Goal: Information Seeking & Learning: Find specific page/section

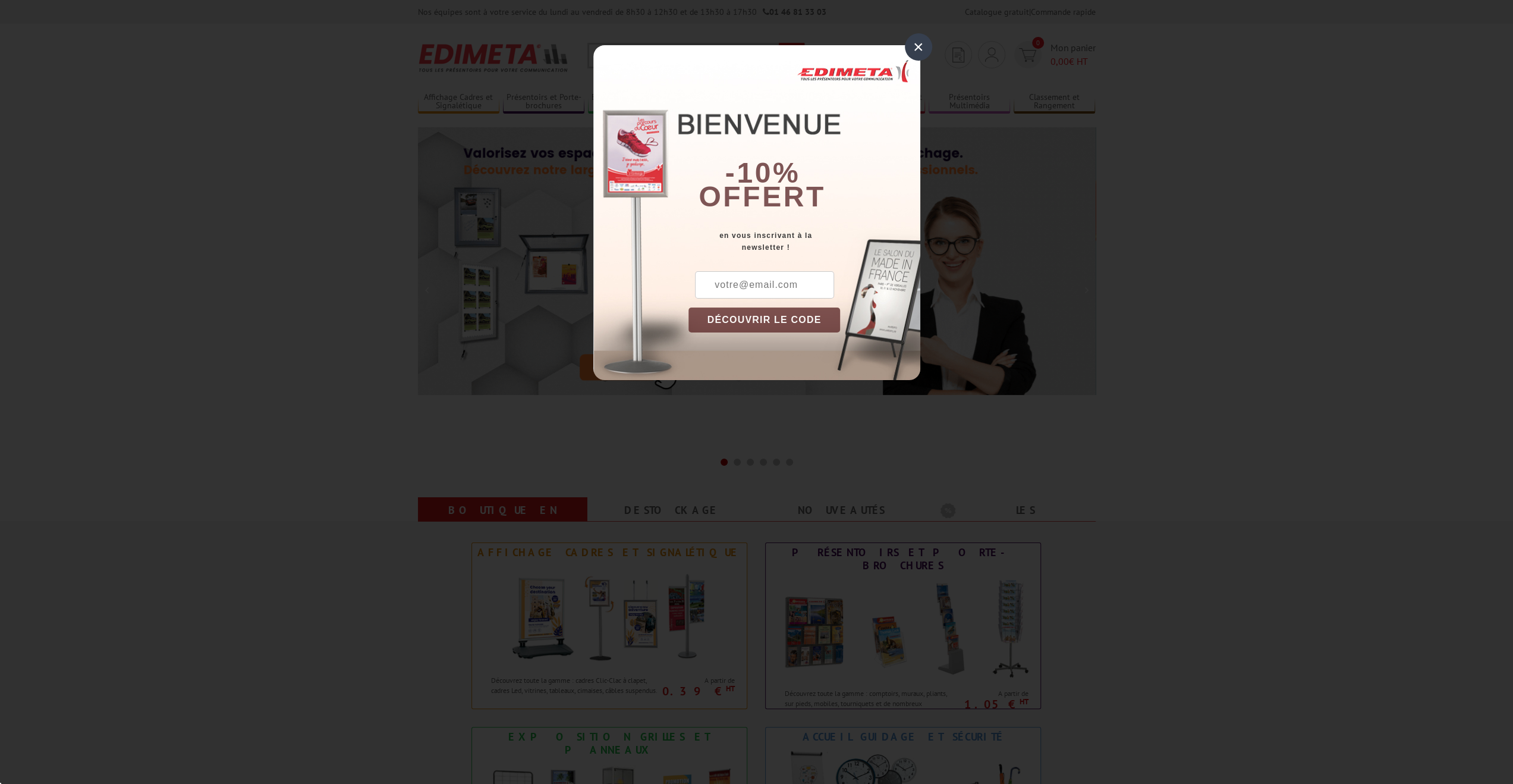
click at [630, 61] on div "× -10% offert en vous inscrivant à la newsletter ! DÉCOUVRIR LE CODE Copier le …" at bounding box center [756, 212] width 327 height 335
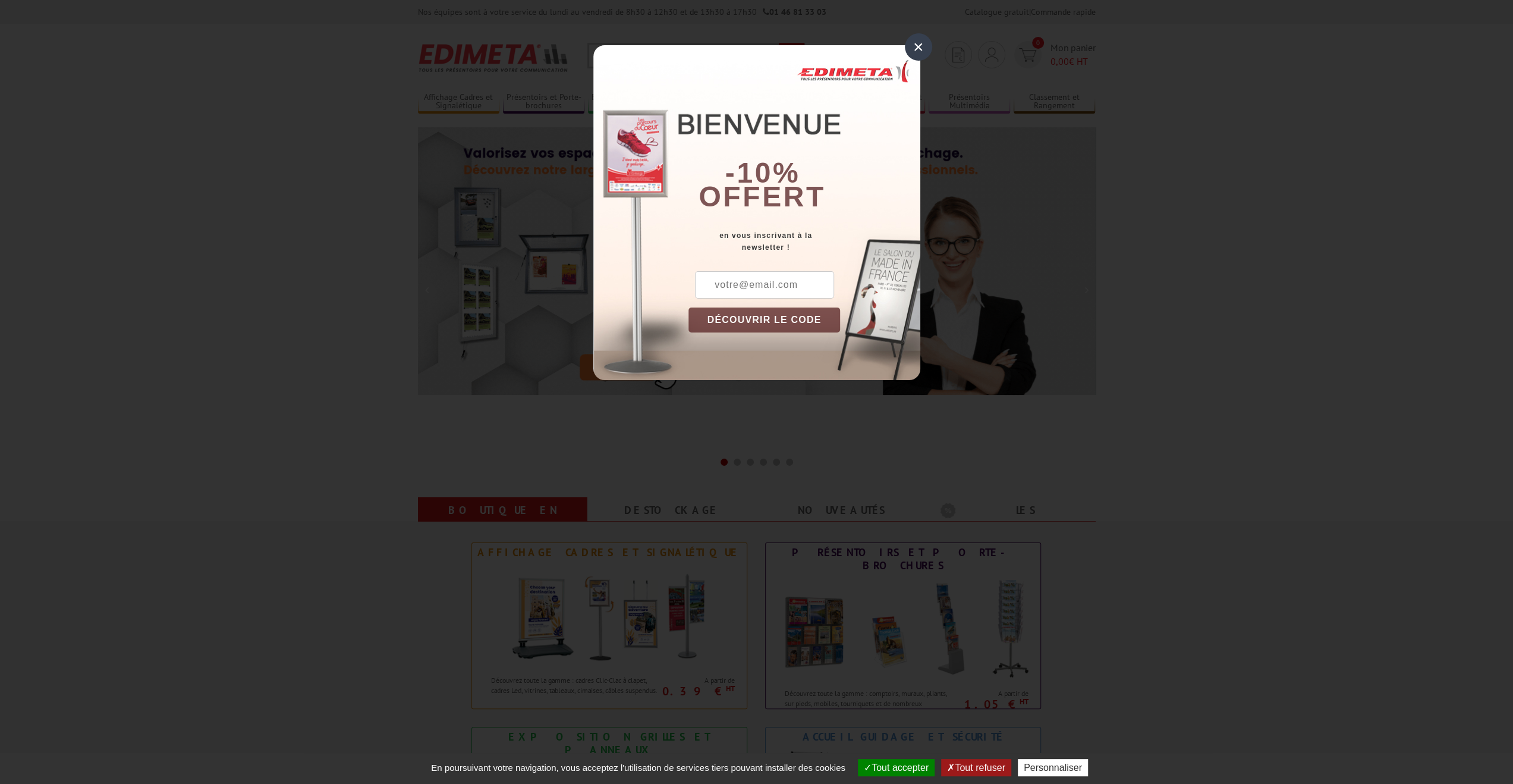
click at [922, 45] on div "×" at bounding box center [919, 47] width 28 height 28
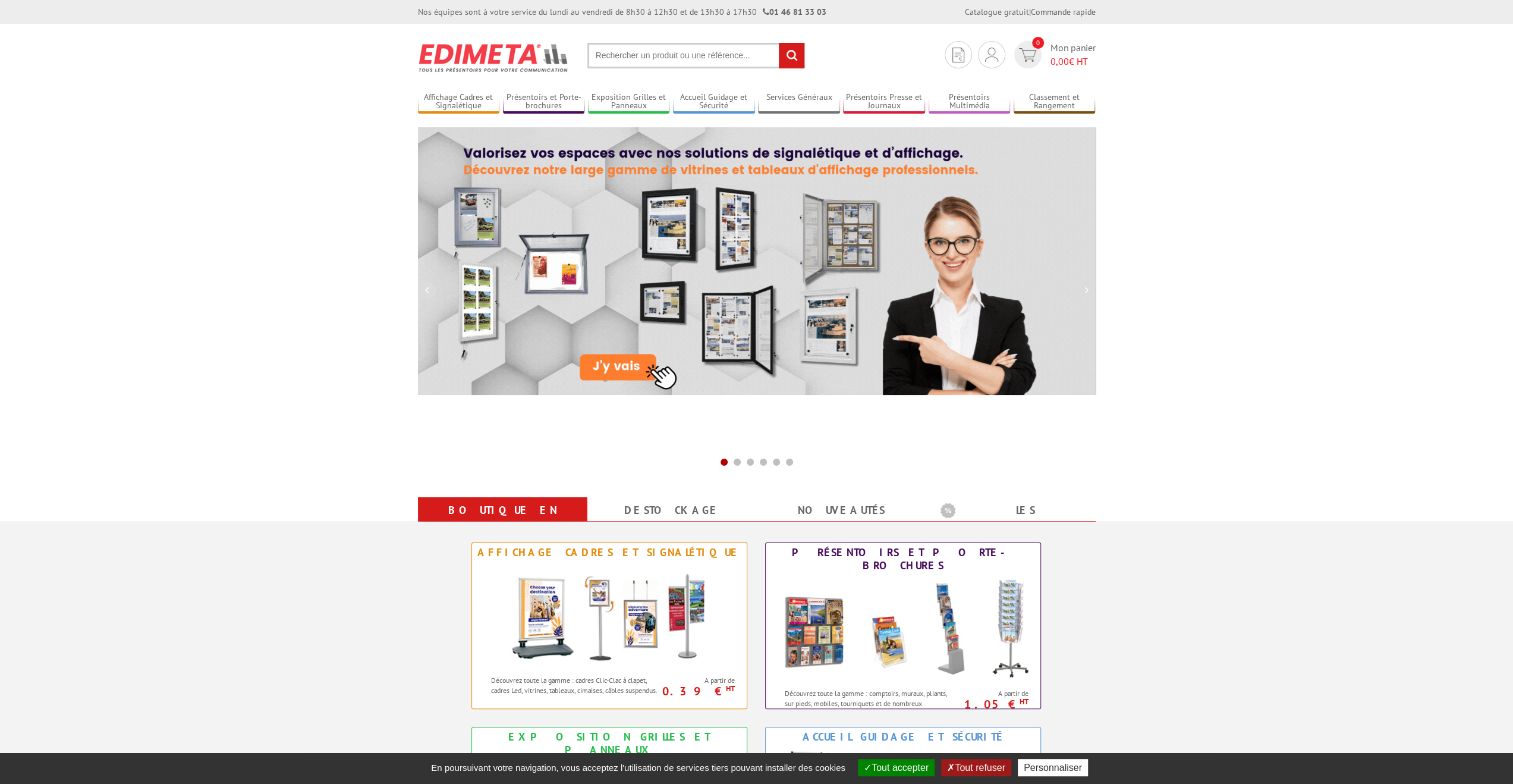
click at [652, 53] on input "text" at bounding box center [696, 56] width 217 height 26
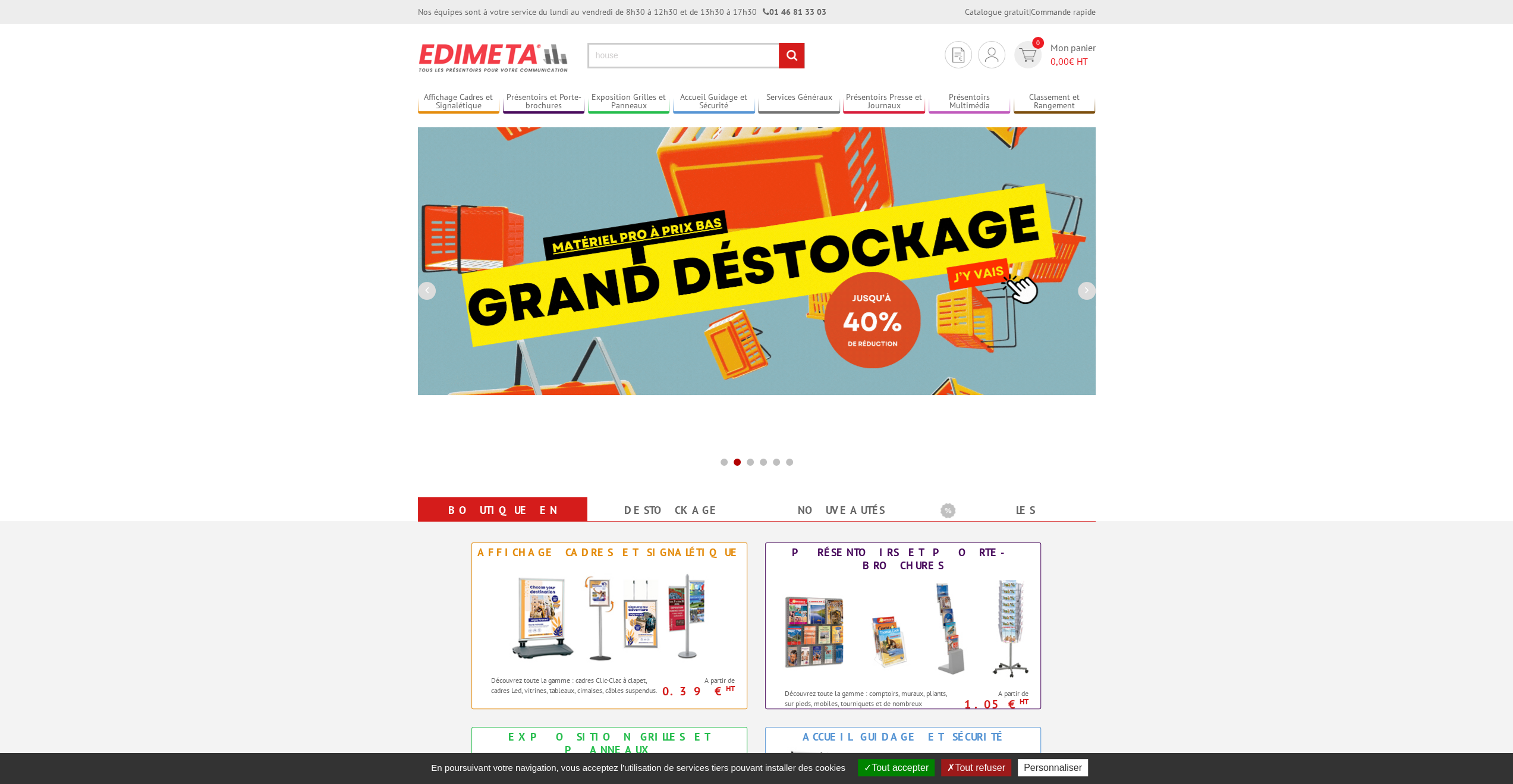
type input "house"
click at [786, 60] on input "rechercher" at bounding box center [792, 56] width 26 height 26
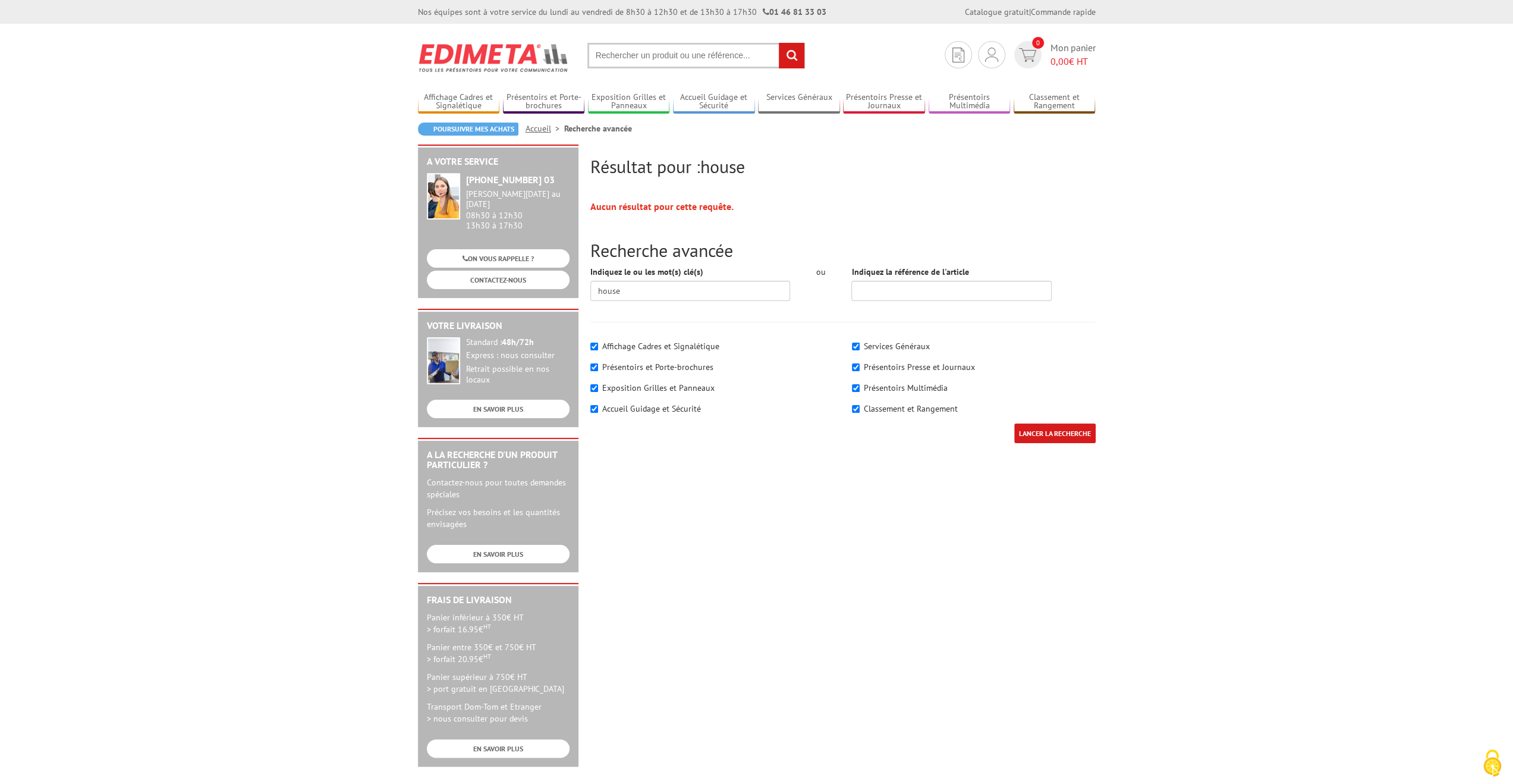
click at [691, 385] on label "Exposition Grilles et Panneaux" at bounding box center [658, 388] width 113 height 11
click at [598, 385] on input"] "Exposition Grilles et Panneaux" at bounding box center [594, 388] width 7 height 7
click at [691, 385] on label "Exposition Grilles et Panneaux" at bounding box center [658, 388] width 113 height 11
click at [598, 385] on input"] "Exposition Grilles et Panneaux" at bounding box center [594, 388] width 7 height 7
checkbox input"] "true"
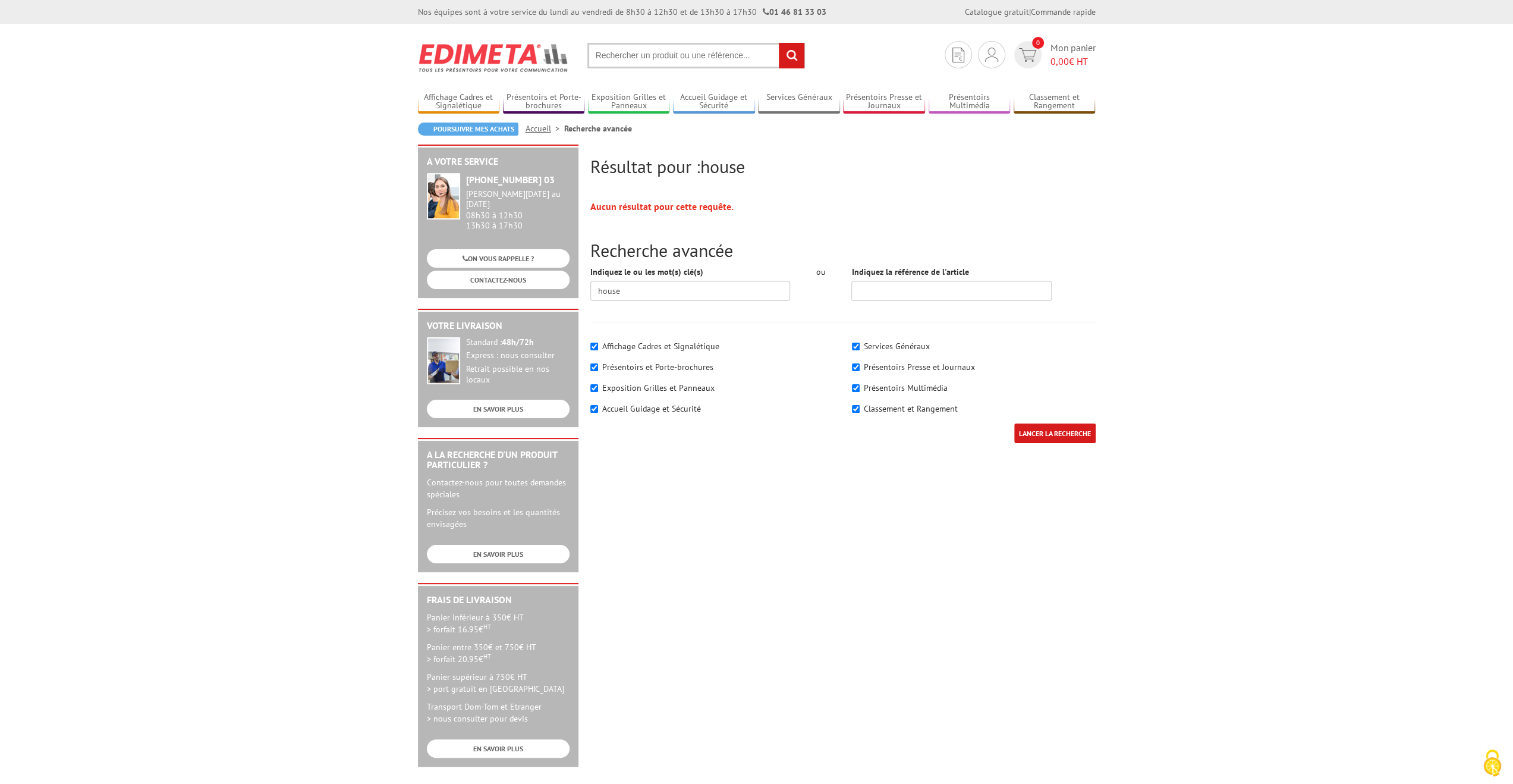
click at [625, 342] on label "Affichage Cadres et Signalétique" at bounding box center [661, 347] width 117 height 11
click at [598, 343] on input"] "Affichage Cadres et Signalétique" at bounding box center [594, 347] width 7 height 7
checkbox input"] "false"
click at [635, 370] on label "Présentoirs et Porte-brochures" at bounding box center [657, 367] width 111 height 11
click at [598, 370] on input"] "Présentoirs et Porte-brochures" at bounding box center [594, 367] width 7 height 7
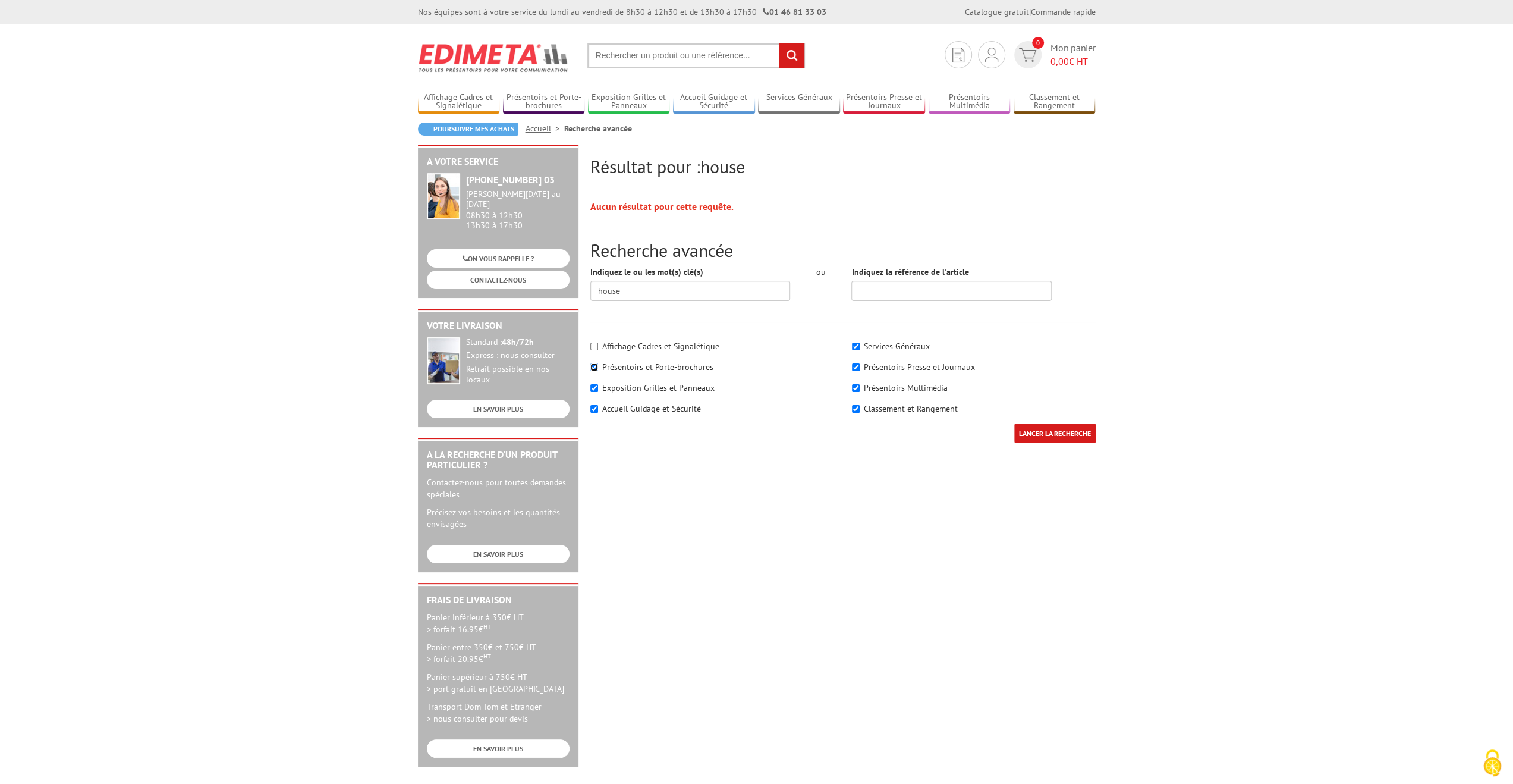
checkbox input"] "false"
click at [647, 413] on label "Accueil Guidage et Sécurité" at bounding box center [652, 409] width 99 height 11
click at [598, 413] on input"] "Accueil Guidage et Sécurité" at bounding box center [594, 409] width 7 height 7
checkbox input"] "false"
drag, startPoint x: 868, startPoint y: 348, endPoint x: 879, endPoint y: 351, distance: 11.4
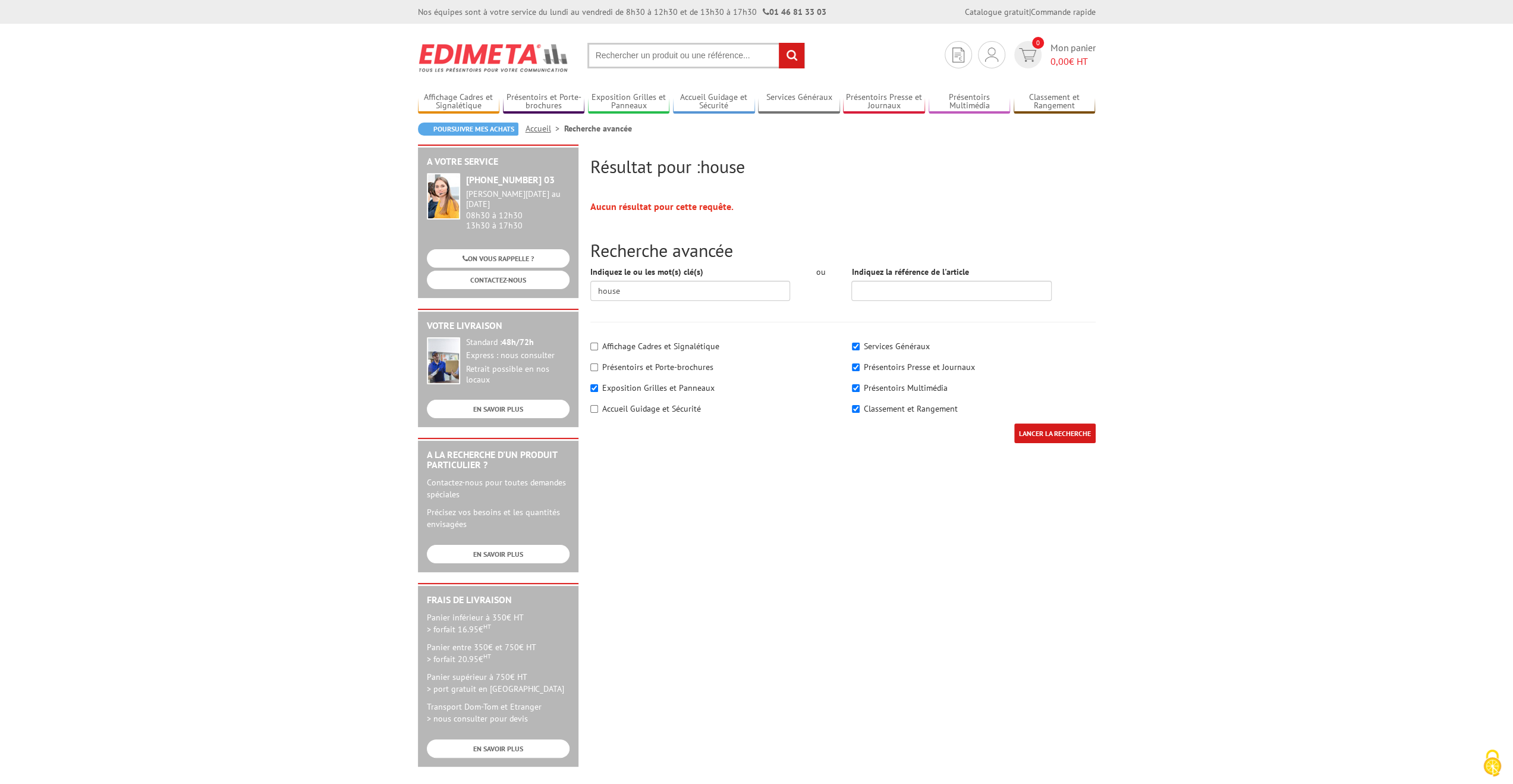
click at [873, 349] on label "Services Généraux" at bounding box center [897, 347] width 66 height 11
click at [884, 368] on label "Présentoirs Presse et Journaux" at bounding box center [919, 367] width 111 height 11
click at [852, 366] on input"] "Présentoirs Presse et Journaux" at bounding box center [856, 367] width 7 height 7
checkbox input"] "false"
drag, startPoint x: 856, startPoint y: 347, endPoint x: 858, endPoint y: 373, distance: 26.1
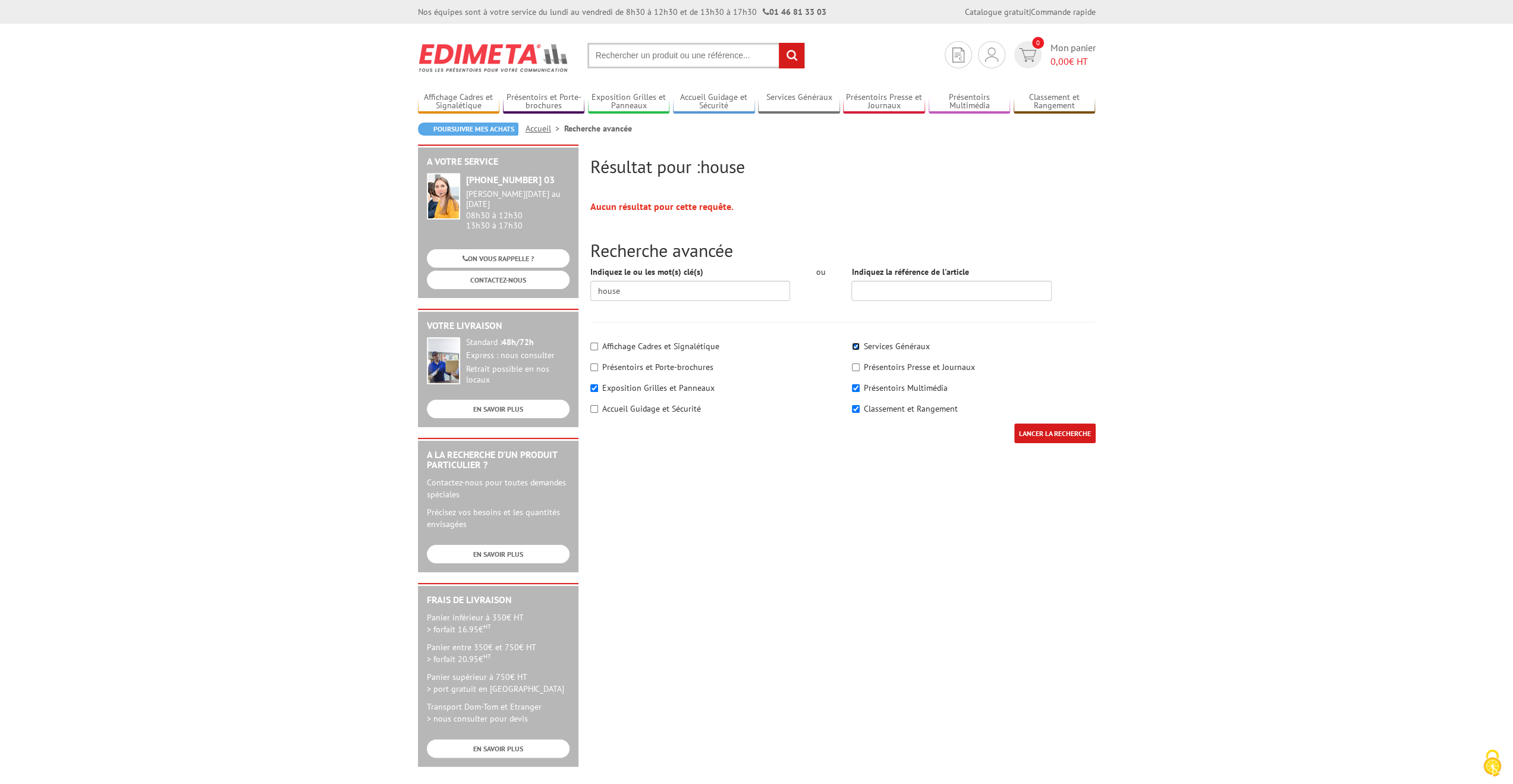
click at [857, 347] on input"] "Services Généraux" at bounding box center [856, 347] width 7 height 7
checkbox input"] "false"
drag, startPoint x: 855, startPoint y: 387, endPoint x: 869, endPoint y: 391, distance: 14.6
click at [853, 390] on input"] "Présentoirs Multimédia" at bounding box center [856, 388] width 7 height 7
checkbox input"] "false"
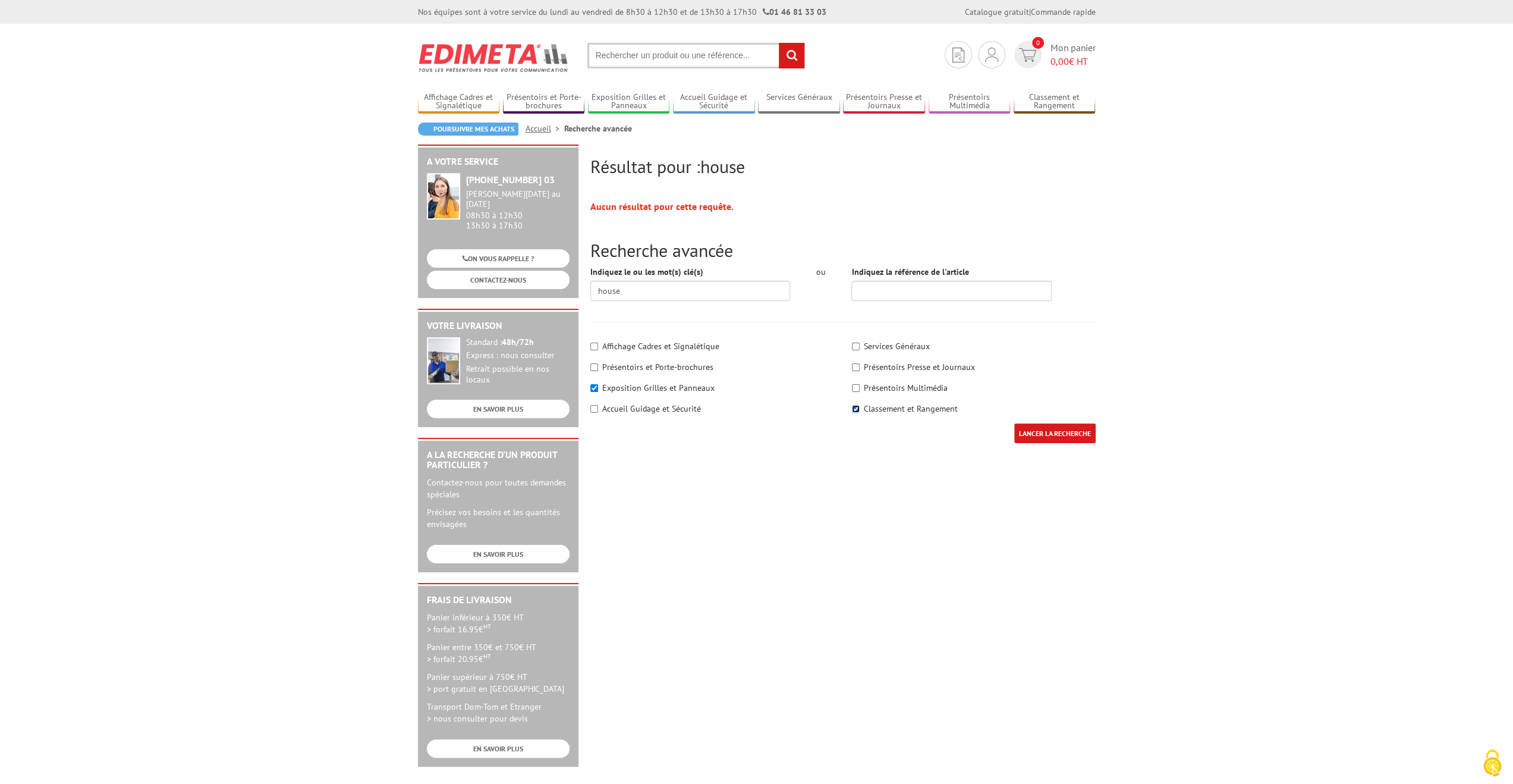
drag, startPoint x: 855, startPoint y: 407, endPoint x: 892, endPoint y: 407, distance: 37.0
click at [856, 408] on input"] "Classement et Rangement" at bounding box center [856, 409] width 7 height 7
checkbox input"] "false"
click at [1044, 435] on input "LANCER LA RECHERCHE" at bounding box center [1055, 433] width 82 height 19
click at [1052, 436] on input "LANCER LA RECHERCHE" at bounding box center [1055, 433] width 82 height 19
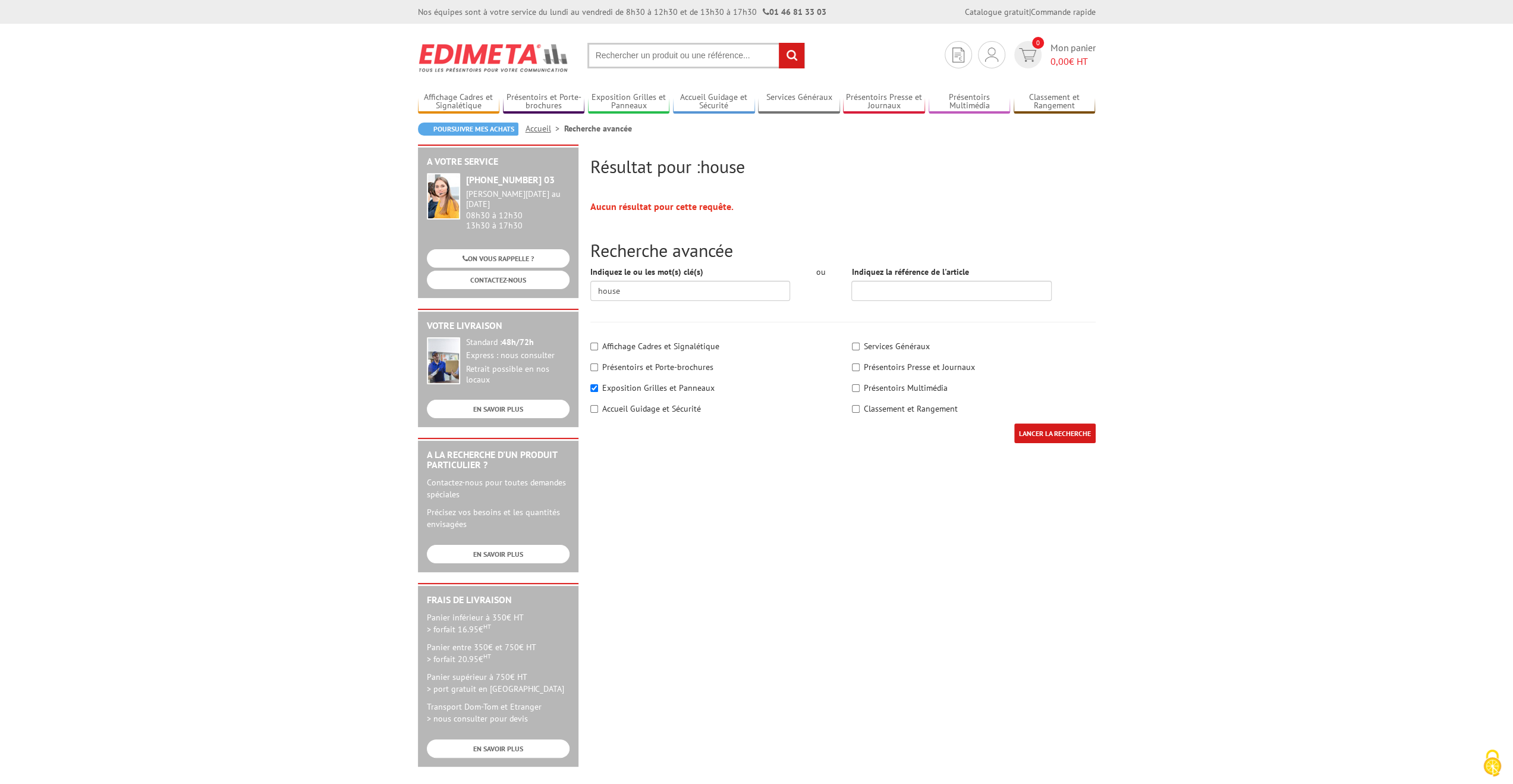
click at [1050, 434] on input "LANCER LA RECHERCHE" at bounding box center [1055, 433] width 82 height 19
click at [676, 61] on input "text" at bounding box center [696, 56] width 217 height 26
click at [681, 50] on input "text" at bounding box center [696, 56] width 217 height 26
drag, startPoint x: 685, startPoint y: 51, endPoint x: 572, endPoint y: 58, distance: 113.2
click at [572, 58] on section "Je me connecte Nouveau client ? Inscrivez-vous 0 Mon panier 0,00 € HT chaussett…" at bounding box center [756, 51] width 678 height 56
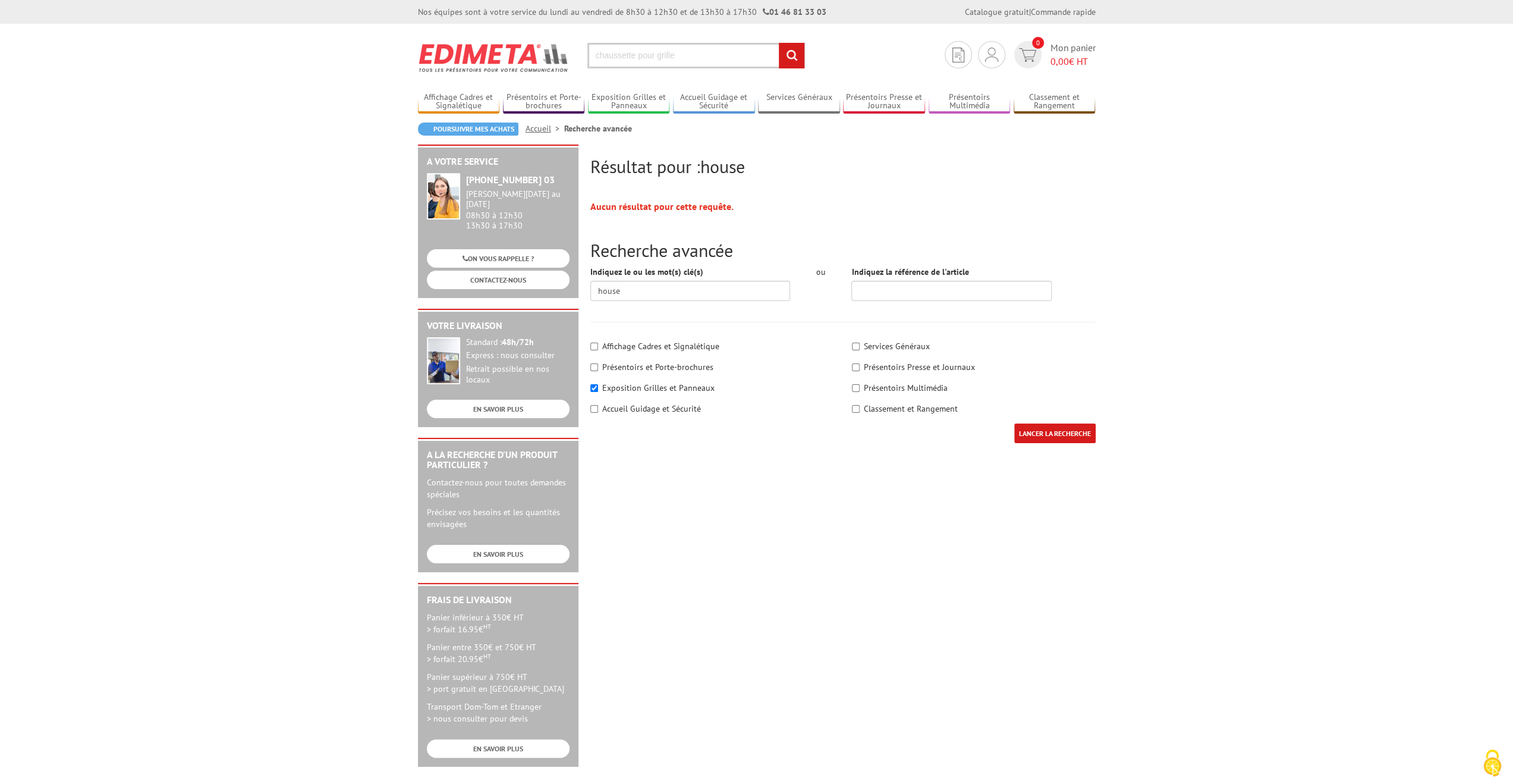
type input "chaussette pour grille"
